Goal: Task Accomplishment & Management: Manage account settings

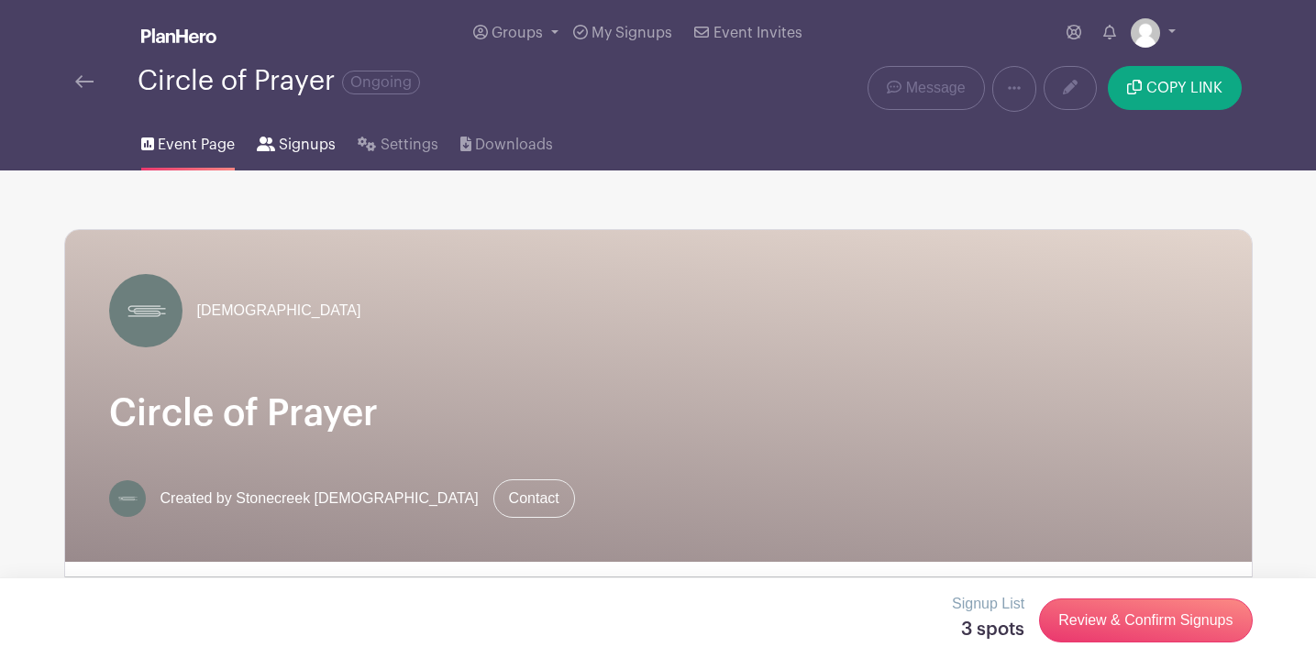
click at [304, 144] on span "Signups" at bounding box center [307, 145] width 57 height 22
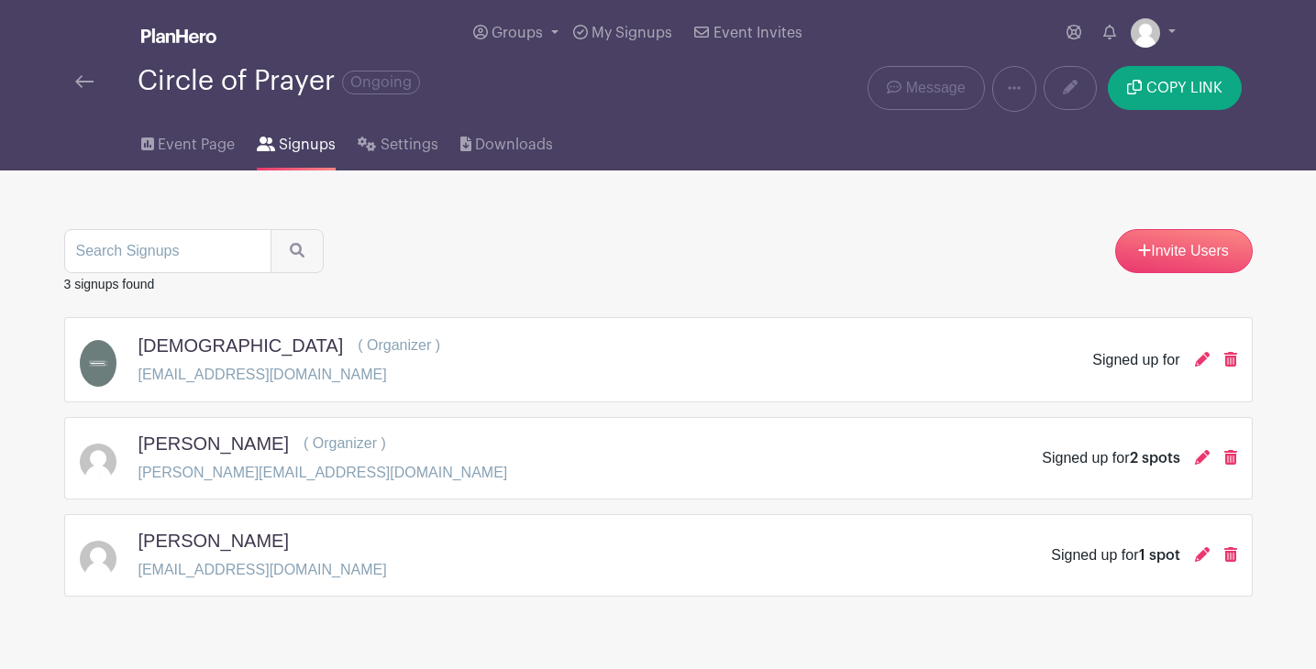
click at [588, 234] on div "Invite Users" at bounding box center [658, 251] width 1188 height 44
click at [642, 234] on div "Invite Users" at bounding box center [658, 251] width 1188 height 44
click at [656, 236] on div "Invite Users" at bounding box center [658, 251] width 1188 height 44
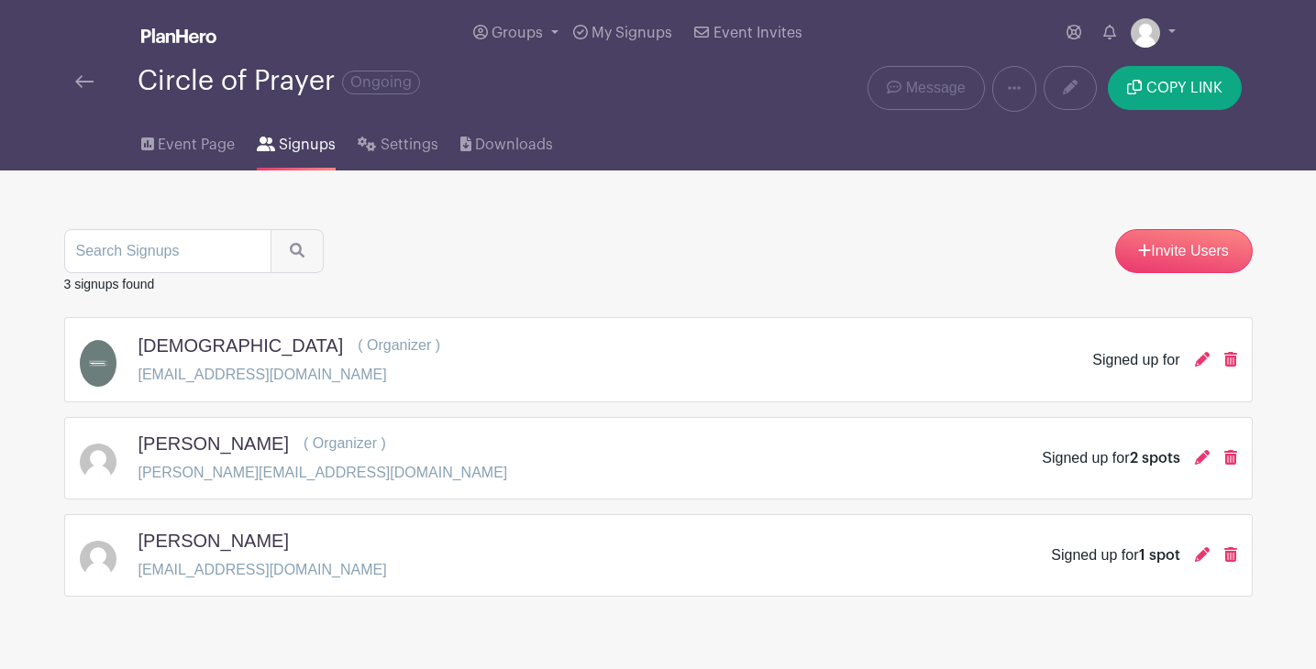
click at [24, 64] on nav "Groups All Groups [DEMOGRAPHIC_DATA] [PERSON_NAME] Events My Signups Event Invi…" at bounding box center [658, 85] width 1316 height 171
click at [42, 38] on nav "Groups All Groups [DEMOGRAPHIC_DATA] [PERSON_NAME] Events My Signups Event Invi…" at bounding box center [658, 85] width 1316 height 171
